Goal: Transaction & Acquisition: Subscribe to service/newsletter

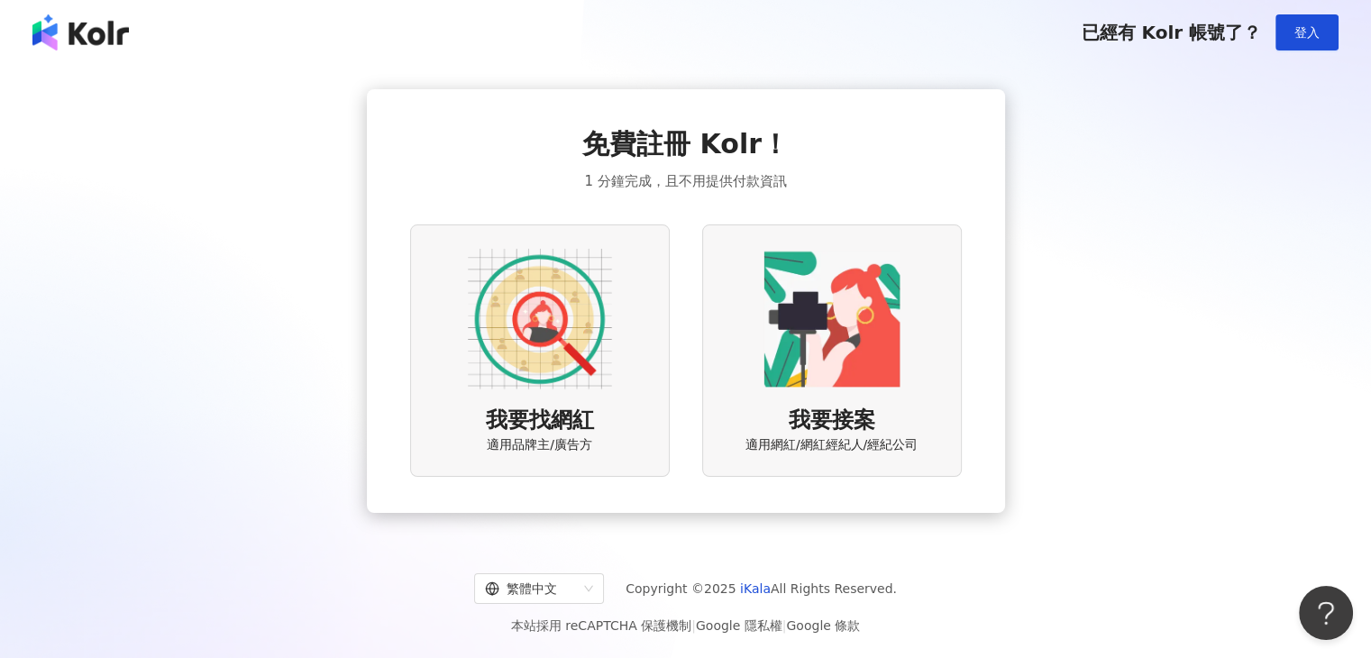
click at [548, 328] on img at bounding box center [540, 319] width 144 height 144
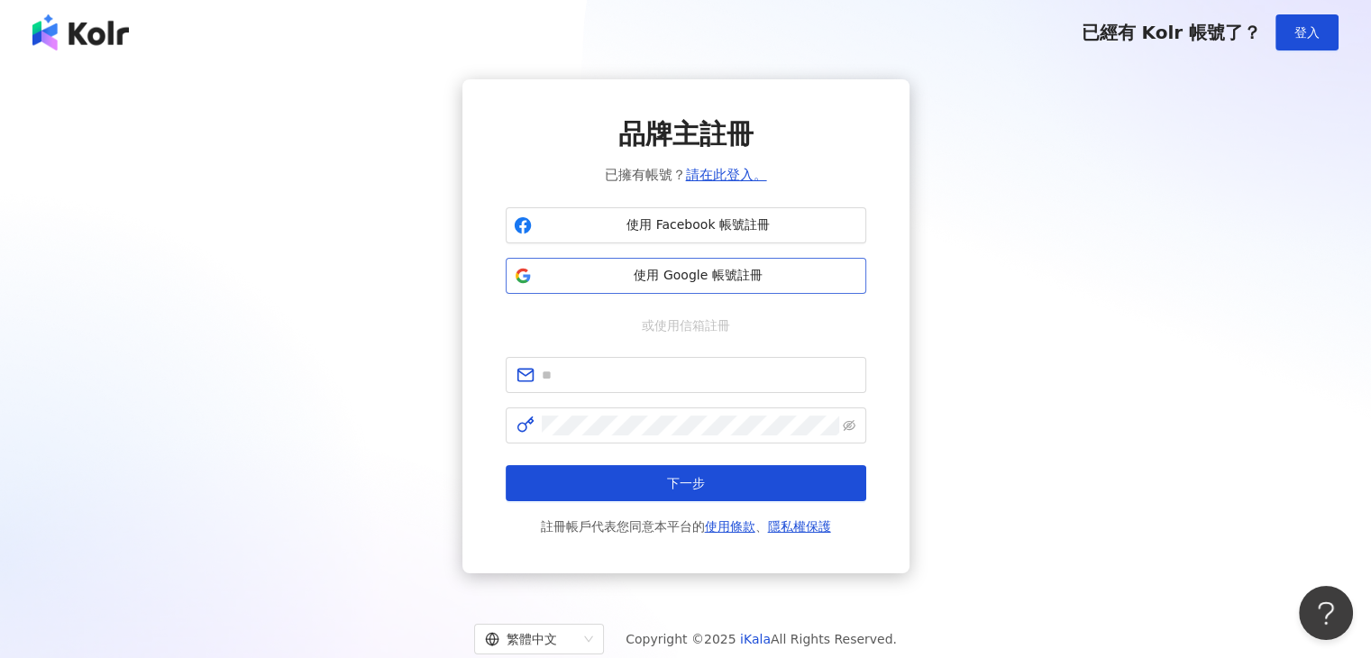
click at [807, 288] on button "使用 Google 帳號註冊" at bounding box center [686, 276] width 361 height 36
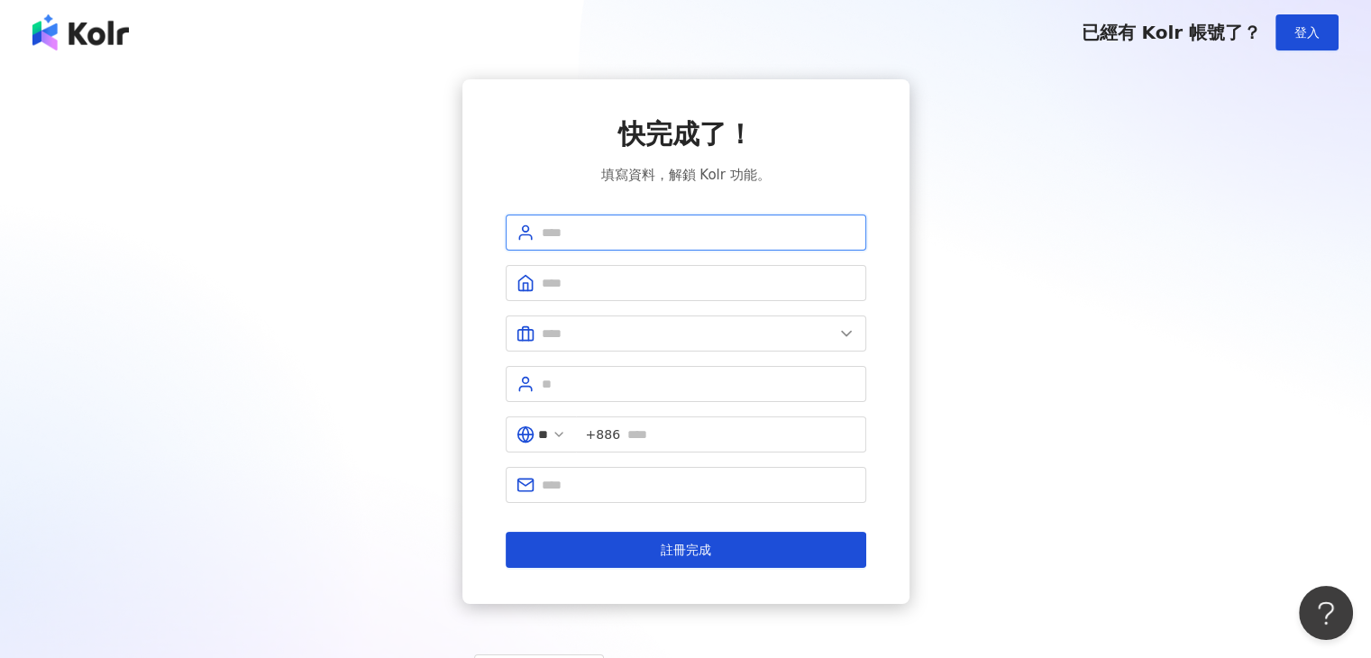
click at [697, 232] on input "text" at bounding box center [699, 233] width 314 height 20
click at [660, 223] on input "text" at bounding box center [699, 233] width 314 height 20
type input "*******"
drag, startPoint x: 597, startPoint y: 266, endPoint x: 599, endPoint y: 283, distance: 17.2
click at [598, 271] on span at bounding box center [686, 283] width 361 height 36
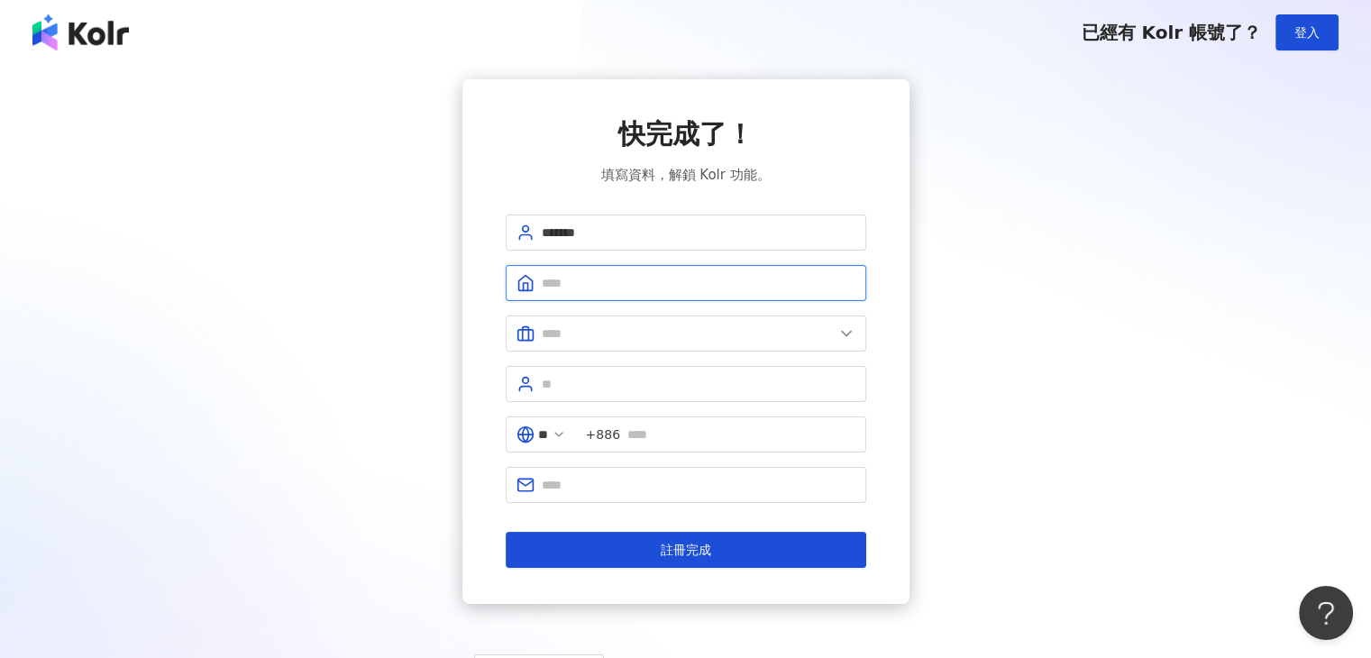
click at [599, 283] on input "text" at bounding box center [699, 283] width 314 height 20
